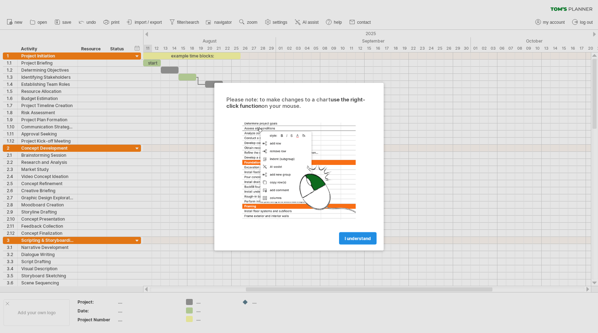
click at [361, 236] on span "I understand" at bounding box center [358, 237] width 26 height 5
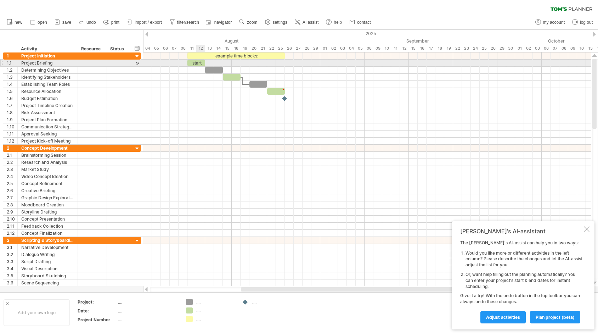
click at [204, 61] on span at bounding box center [205, 63] width 3 height 7
drag, startPoint x: 204, startPoint y: 61, endPoint x: 284, endPoint y: 60, distance: 80.5
click at [284, 60] on span at bounding box center [285, 63] width 3 height 7
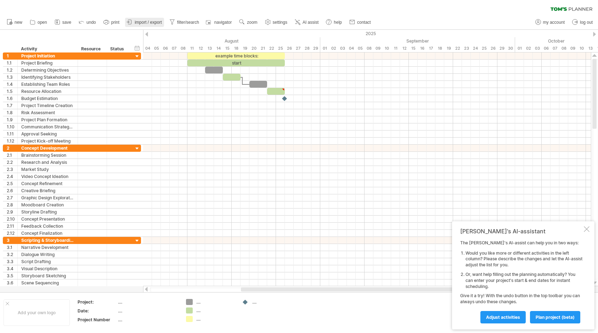
click at [143, 23] on span "import / export" at bounding box center [148, 22] width 27 height 5
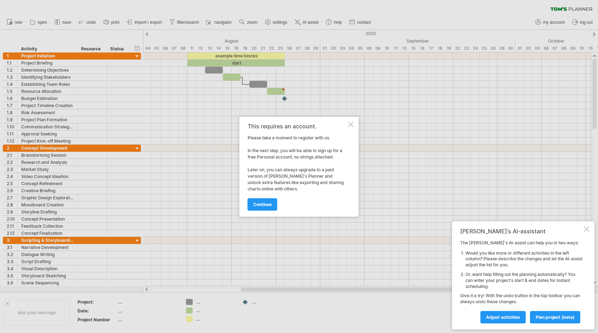
click at [206, 173] on div at bounding box center [299, 166] width 598 height 333
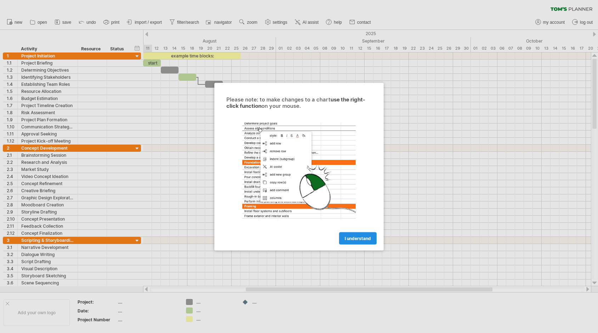
click at [359, 235] on link "I understand" at bounding box center [358, 238] width 38 height 12
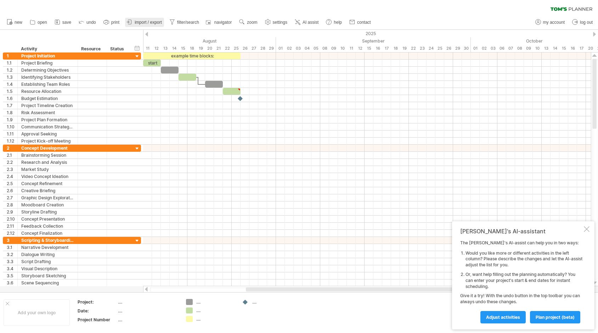
click at [140, 23] on span "import / export" at bounding box center [148, 22] width 27 height 5
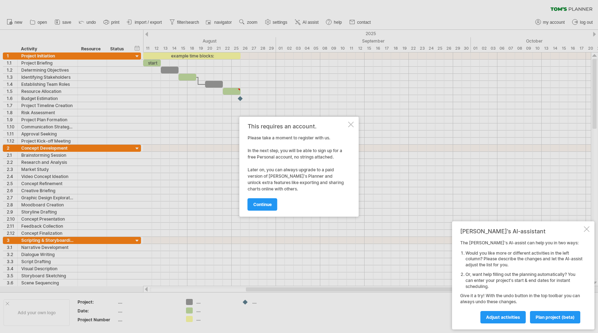
click at [353, 122] on div at bounding box center [351, 125] width 6 height 6
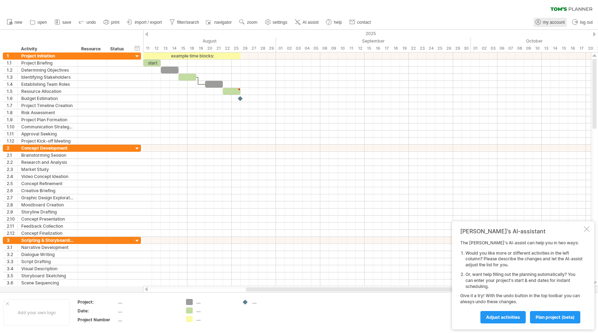
click at [553, 20] on span "my account" at bounding box center [554, 22] width 22 height 5
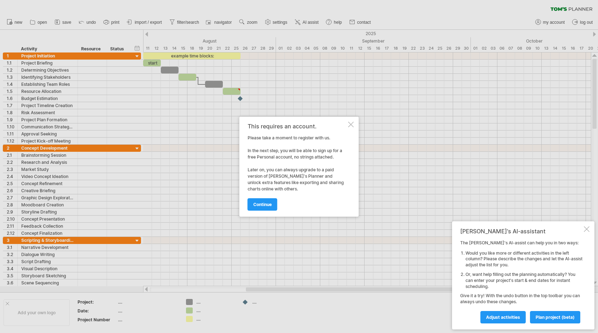
click at [352, 124] on div at bounding box center [351, 125] width 6 height 6
